Goal: Task Accomplishment & Management: Manage account settings

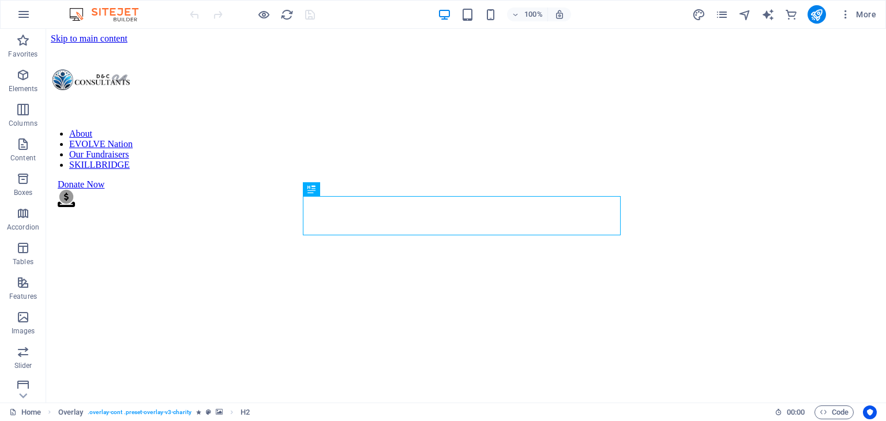
scroll to position [276, 0]
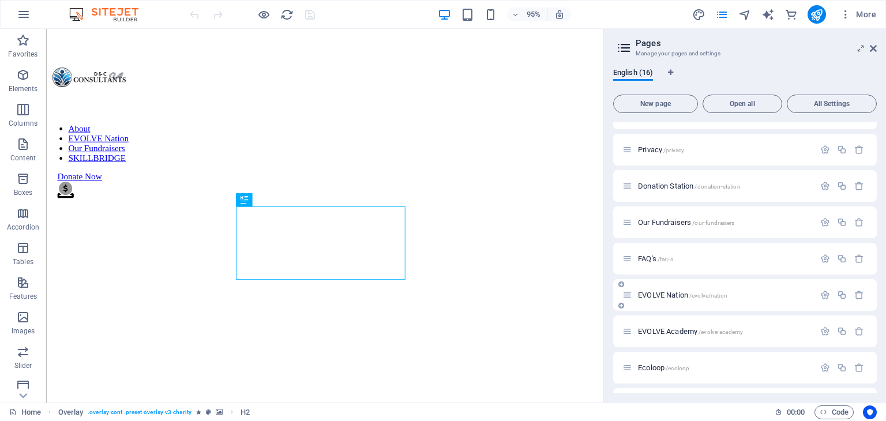
scroll to position [63, 0]
click at [673, 364] on span "/ecoloop" at bounding box center [678, 366] width 24 height 6
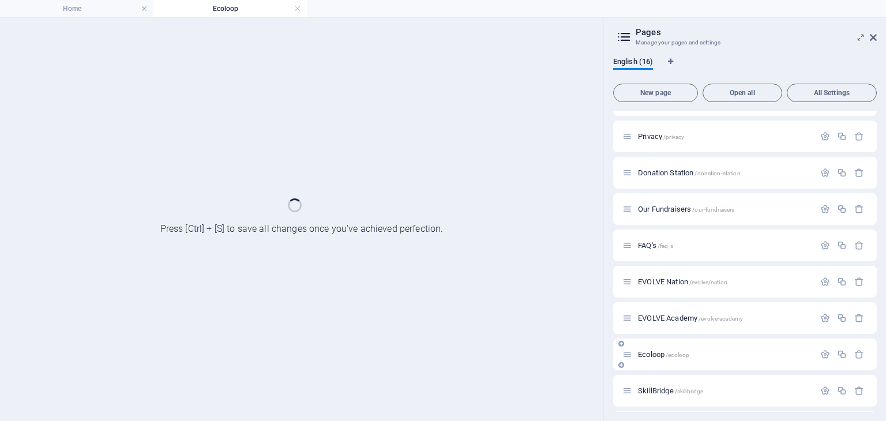
scroll to position [0, 0]
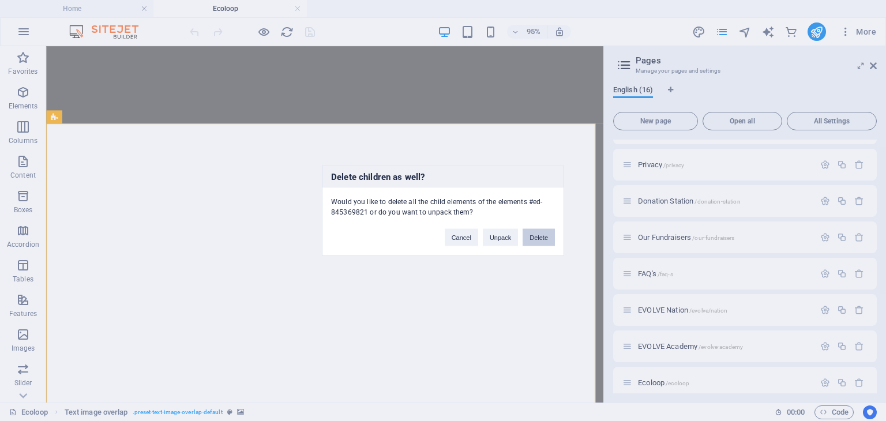
click at [529, 238] on button "Delete" at bounding box center [539, 237] width 32 height 17
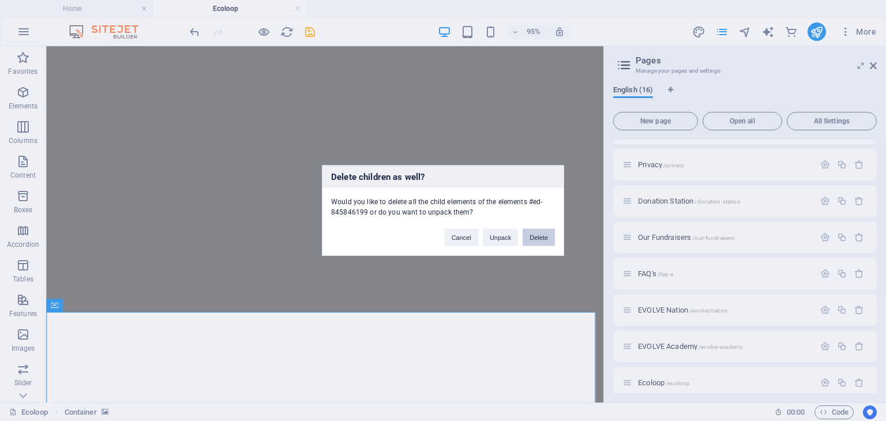
click at [529, 235] on button "Delete" at bounding box center [539, 237] width 32 height 17
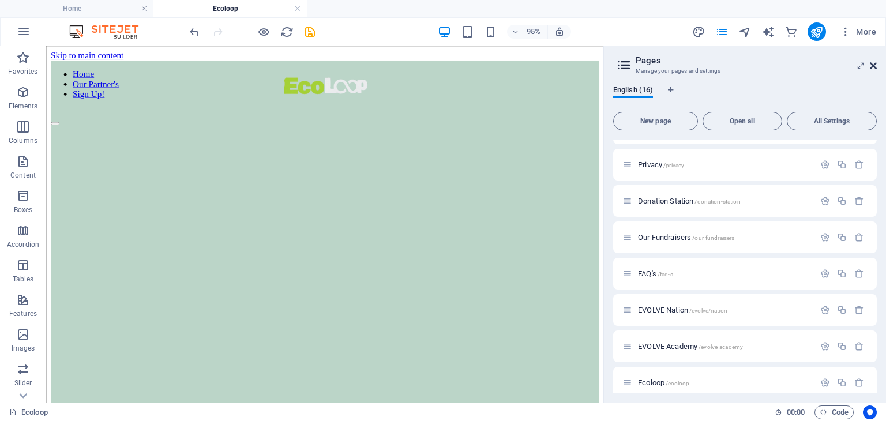
click at [0, 0] on icon at bounding box center [0, 0] width 0 height 0
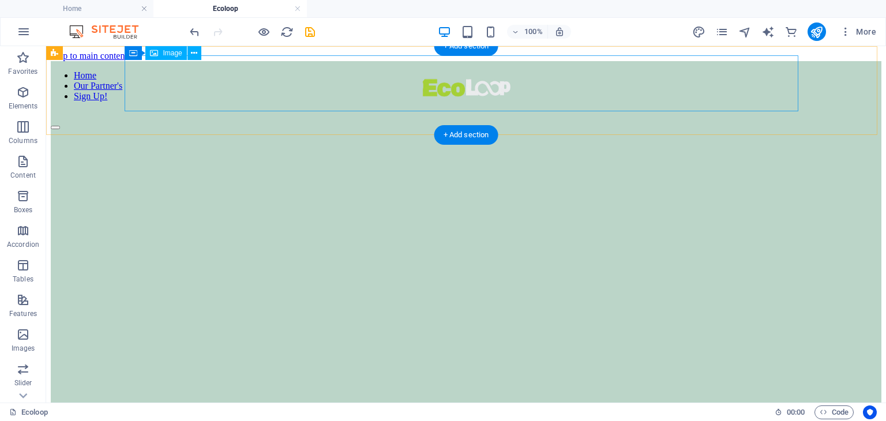
click at [564, 92] on figure at bounding box center [466, 90] width 831 height 58
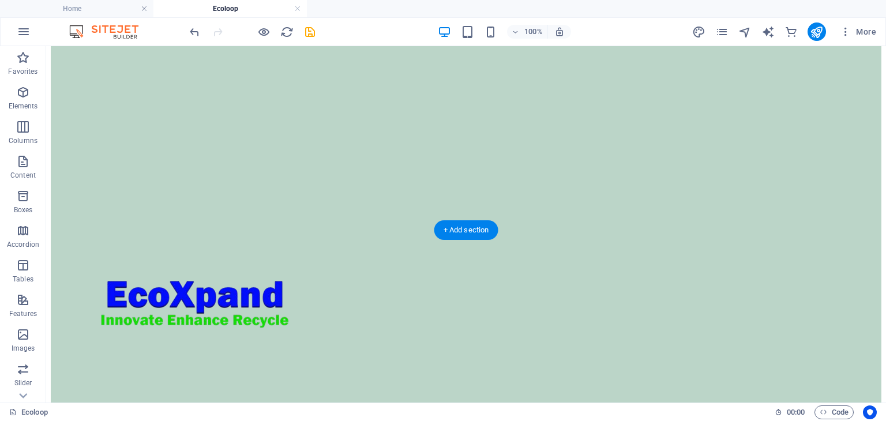
scroll to position [1107, 0]
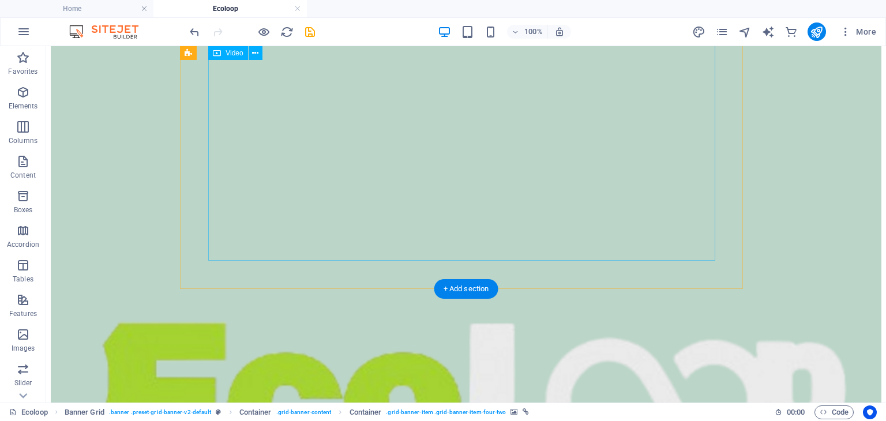
scroll to position [503, 0]
